Goal: Navigation & Orientation: Find specific page/section

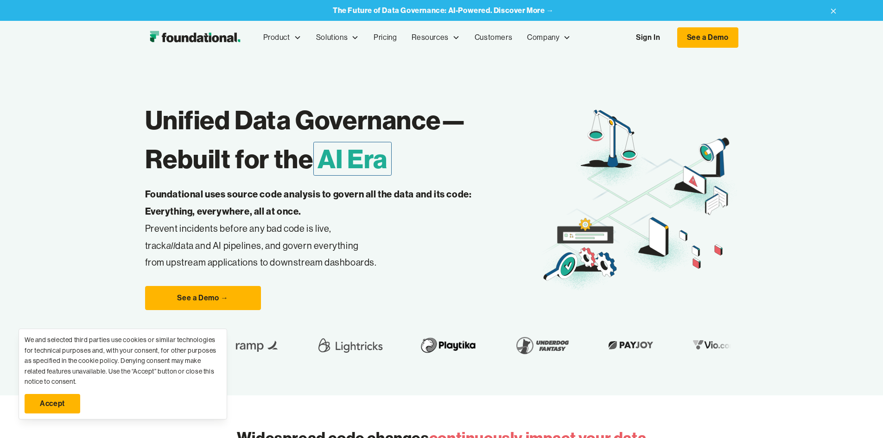
click at [63, 401] on link "Accept" at bounding box center [53, 403] width 56 height 19
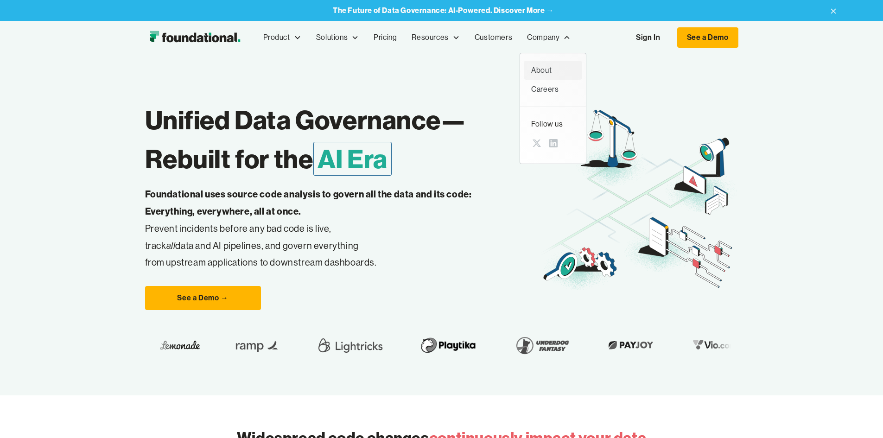
click at [531, 68] on div "About" at bounding box center [553, 70] width 44 height 12
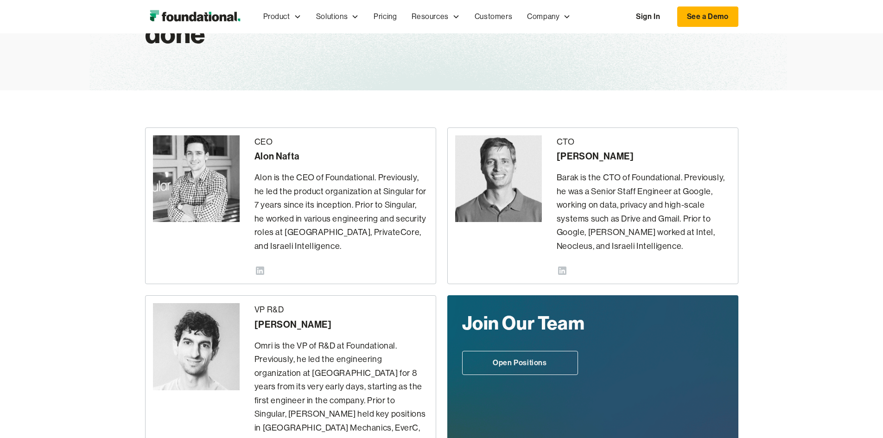
scroll to position [128, 0]
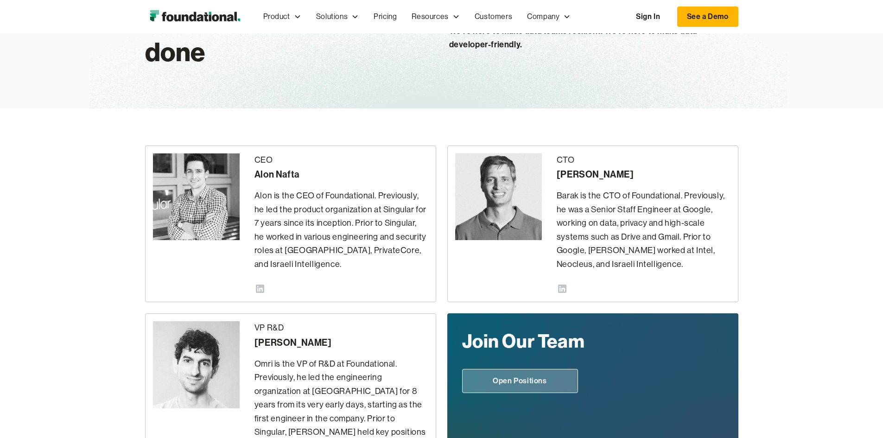
click at [523, 369] on link "Open Positions" at bounding box center [520, 381] width 116 height 24
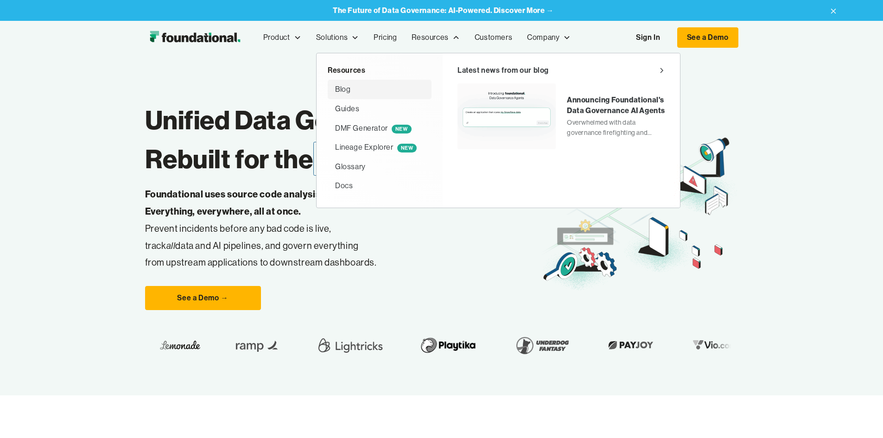
click at [335, 91] on div "Blog" at bounding box center [342, 89] width 15 height 12
